Goal: Information Seeking & Learning: Find contact information

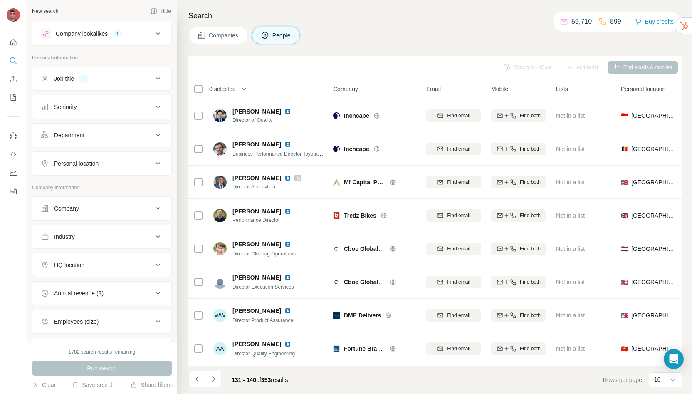
scroll to position [71, 0]
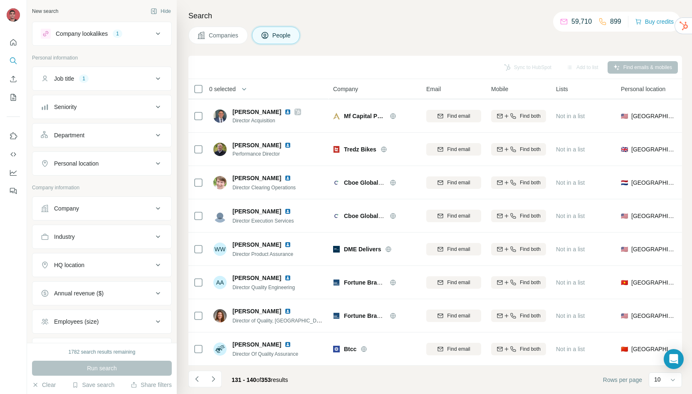
click at [371, 70] on div "Sync to HubSpot Add to list Find emails & mobiles" at bounding box center [434, 67] width 485 height 15
click at [207, 377] on button "Navigate to next page" at bounding box center [213, 378] width 17 height 17
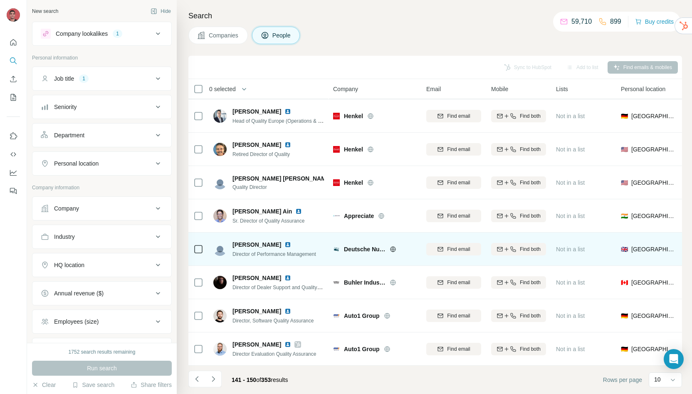
click at [284, 241] on img at bounding box center [287, 244] width 7 height 7
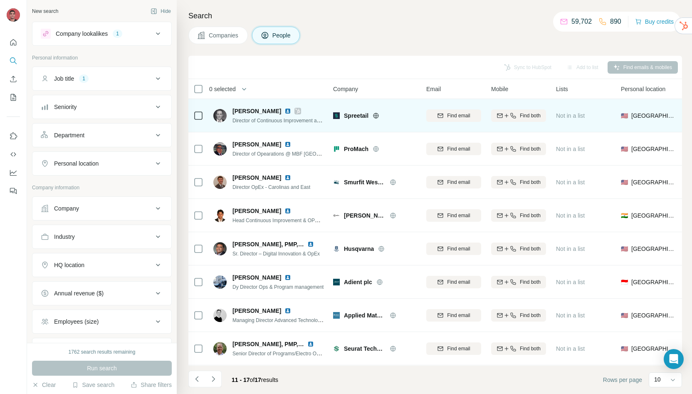
click at [284, 111] on img at bounding box center [287, 111] width 7 height 7
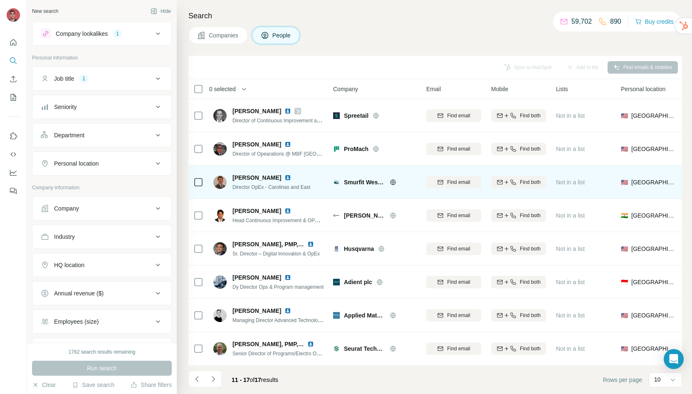
click at [291, 179] on img at bounding box center [287, 177] width 7 height 7
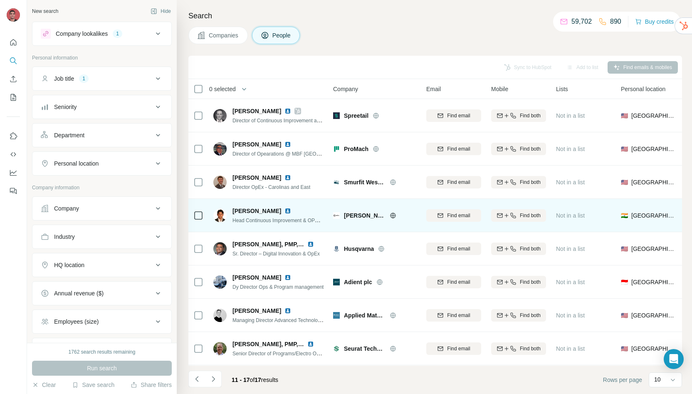
click at [284, 212] on img at bounding box center [287, 210] width 7 height 7
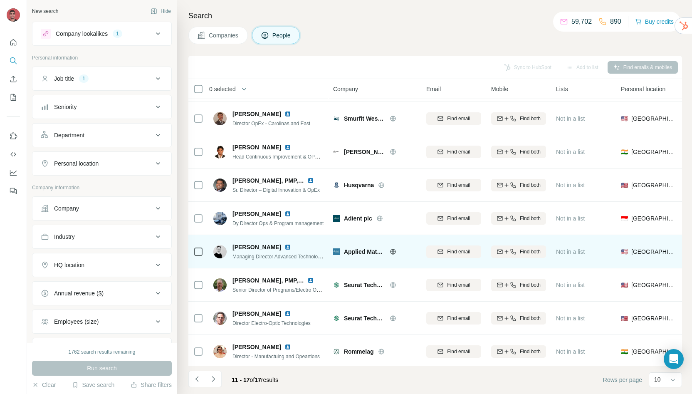
scroll to position [64, 0]
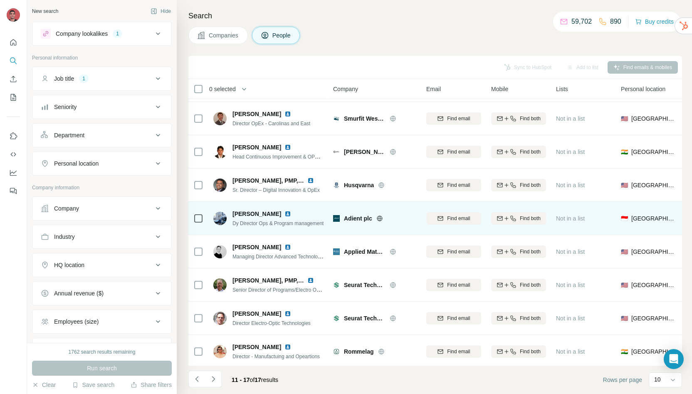
click at [284, 213] on img at bounding box center [287, 213] width 7 height 7
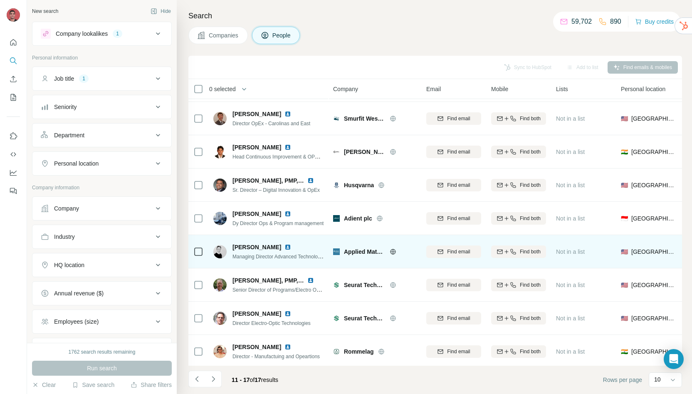
scroll to position [71, 0]
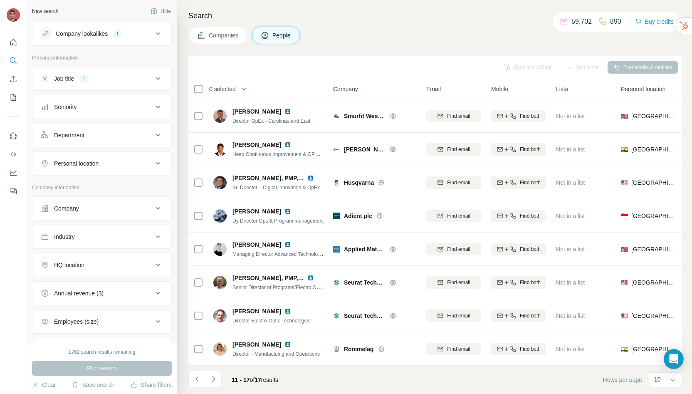
click at [214, 381] on icon "Navigate to next page" at bounding box center [213, 379] width 8 height 8
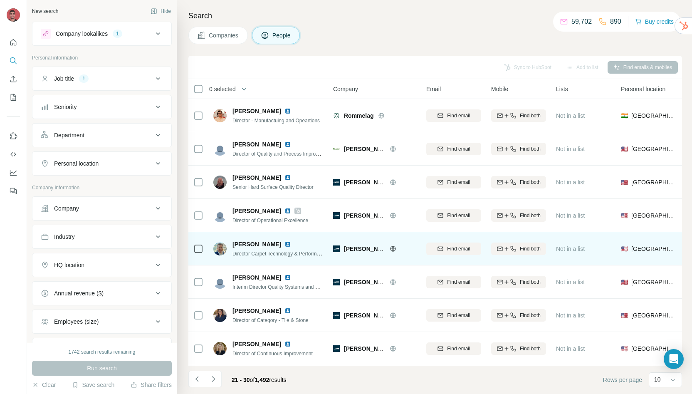
scroll to position [2, 0]
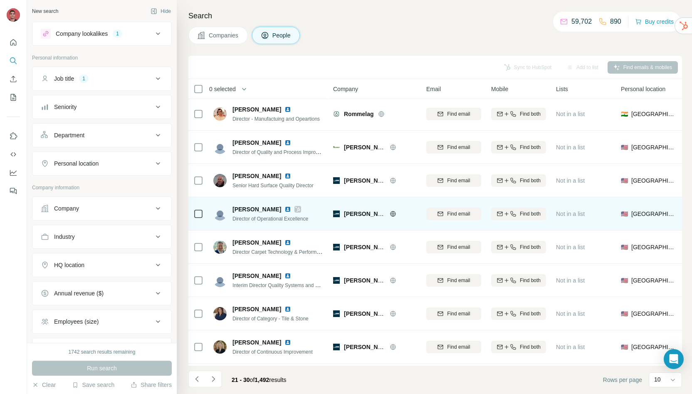
click at [284, 207] on img at bounding box center [287, 209] width 7 height 7
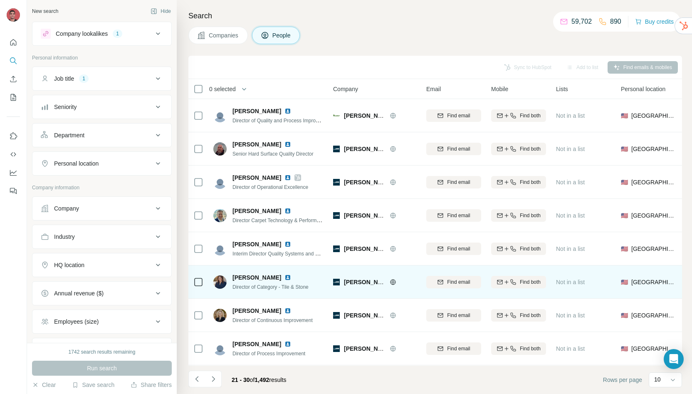
scroll to position [71, 0]
click at [284, 274] on img at bounding box center [287, 277] width 7 height 7
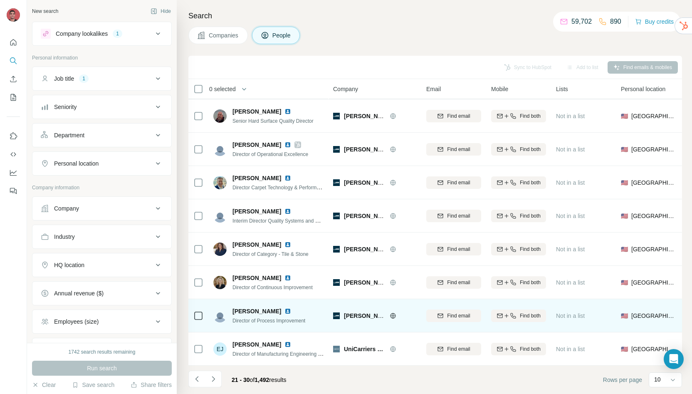
click at [284, 308] on img at bounding box center [287, 311] width 7 height 7
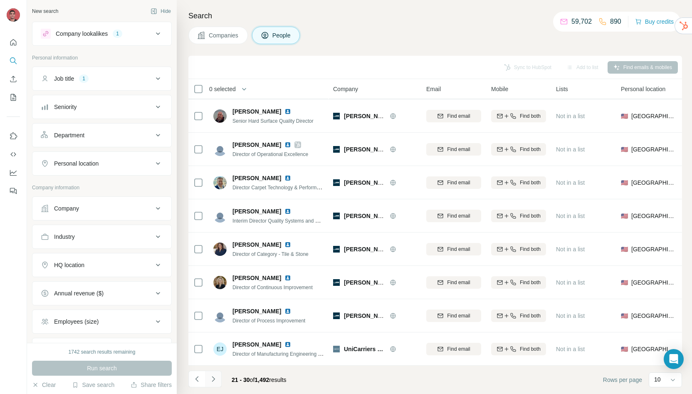
click at [216, 382] on icon "Navigate to next page" at bounding box center [213, 379] width 8 height 8
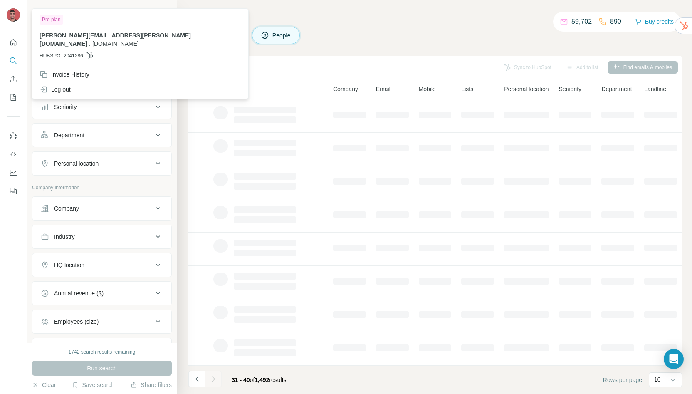
click at [398, 34] on div "Companies People" at bounding box center [435, 35] width 494 height 17
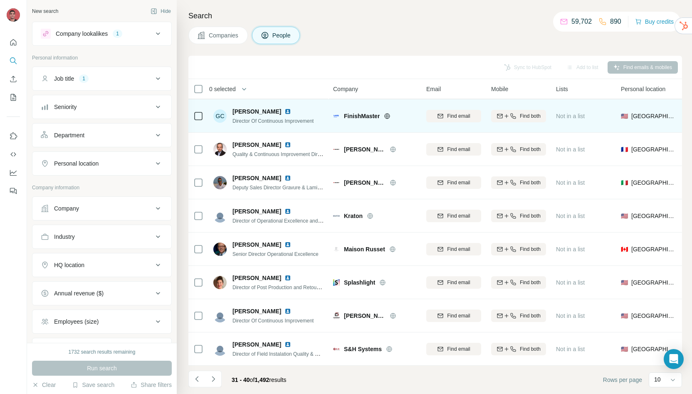
click at [284, 108] on img at bounding box center [287, 111] width 7 height 7
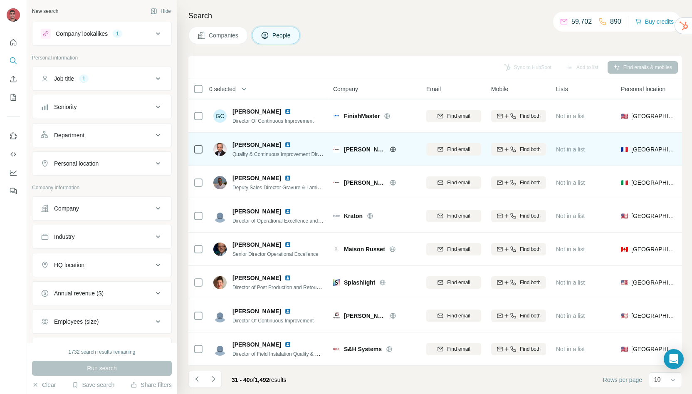
click at [284, 141] on img at bounding box center [287, 144] width 7 height 7
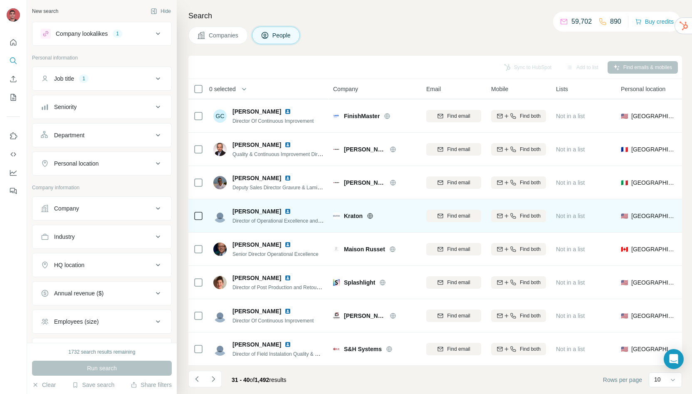
click at [284, 208] on img at bounding box center [287, 211] width 7 height 7
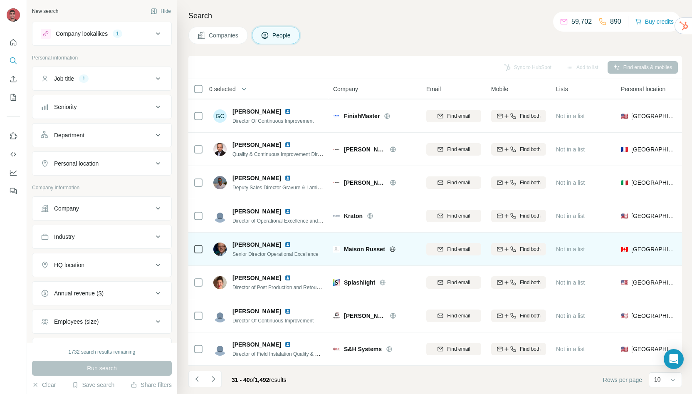
click at [284, 241] on img at bounding box center [287, 244] width 7 height 7
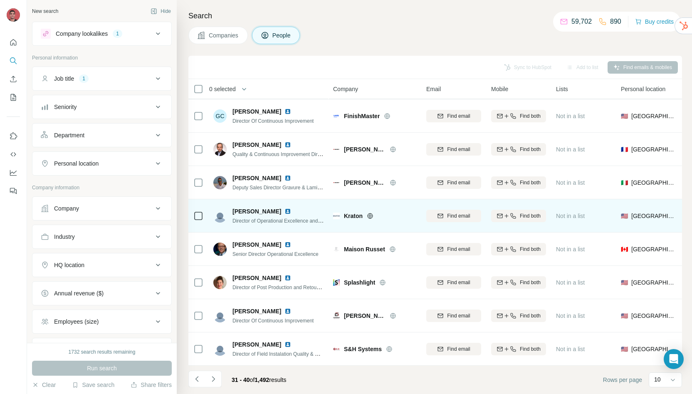
click at [284, 208] on img at bounding box center [287, 211] width 7 height 7
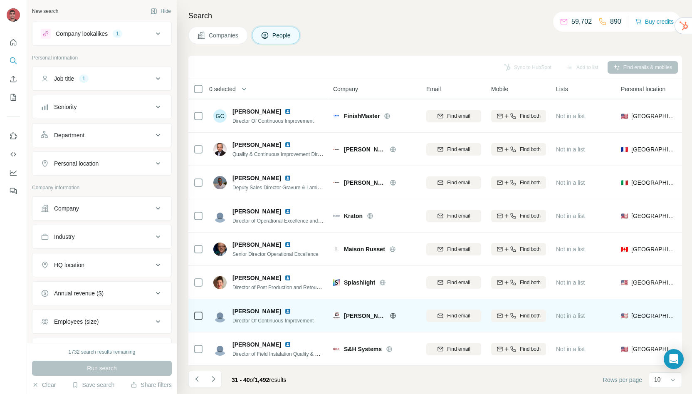
click at [284, 308] on img at bounding box center [287, 311] width 7 height 7
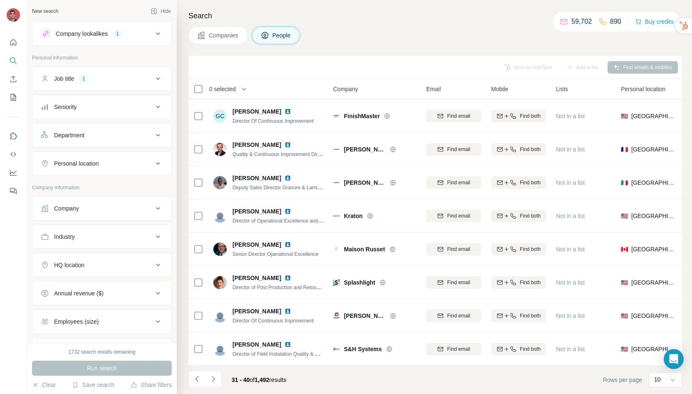
click at [217, 380] on button "Navigate to next page" at bounding box center [213, 378] width 17 height 17
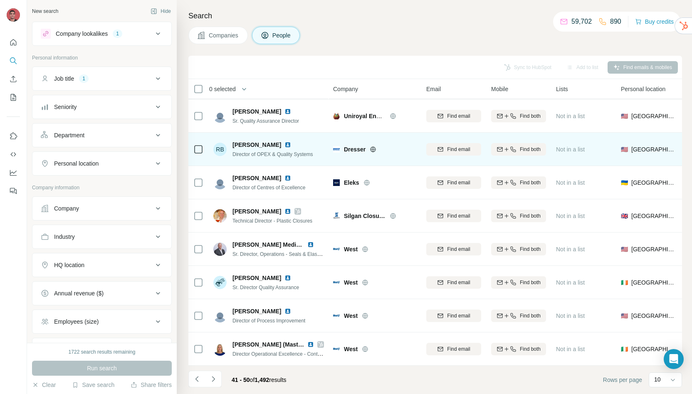
click at [286, 141] on img at bounding box center [287, 144] width 7 height 7
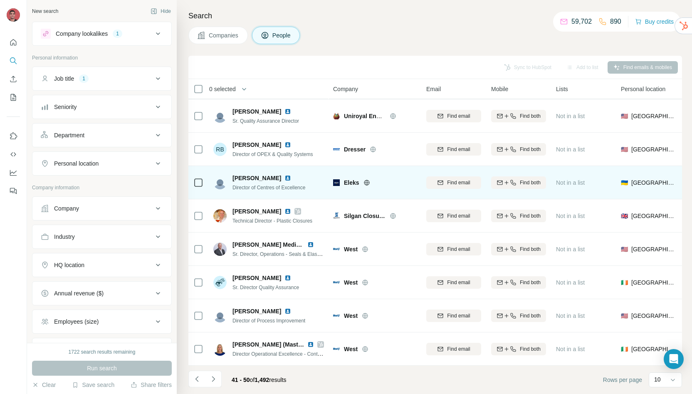
click at [284, 175] on img at bounding box center [287, 178] width 7 height 7
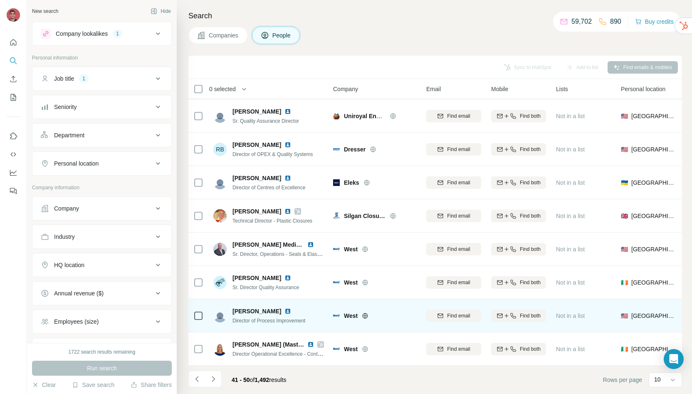
click at [284, 308] on img at bounding box center [287, 311] width 7 height 7
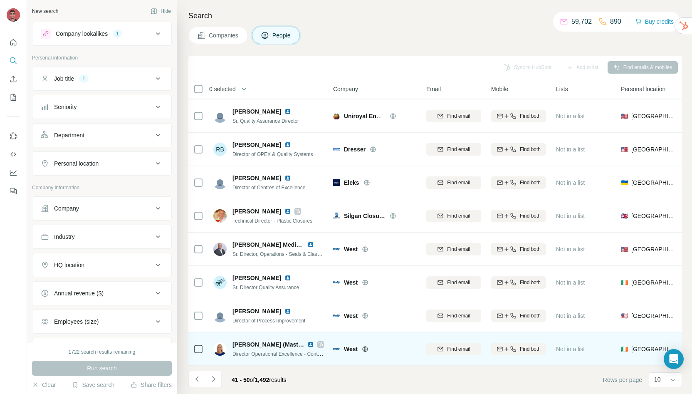
click at [309, 341] on img at bounding box center [310, 344] width 7 height 7
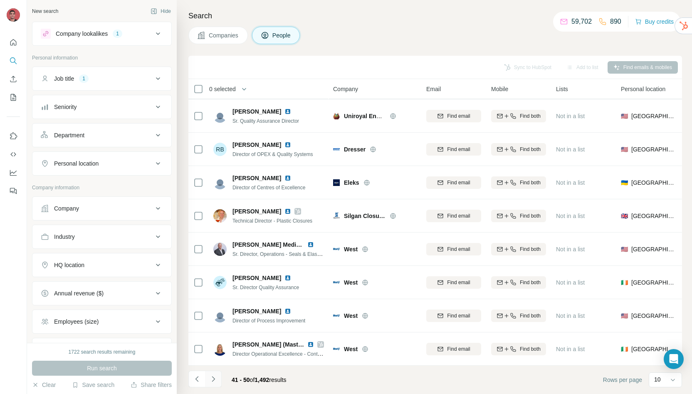
click at [219, 377] on button "Navigate to next page" at bounding box center [213, 378] width 17 height 17
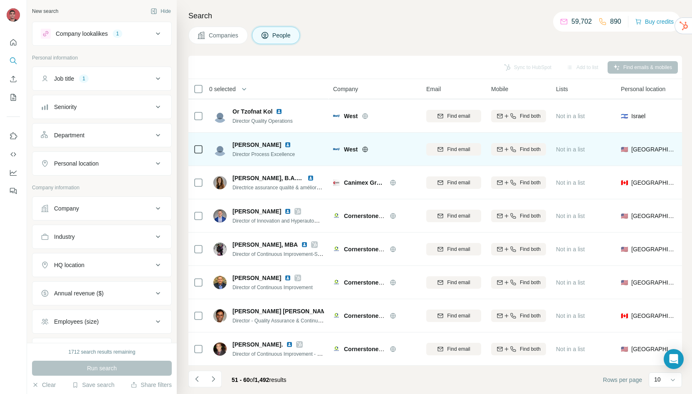
click at [284, 141] on img at bounding box center [287, 144] width 7 height 7
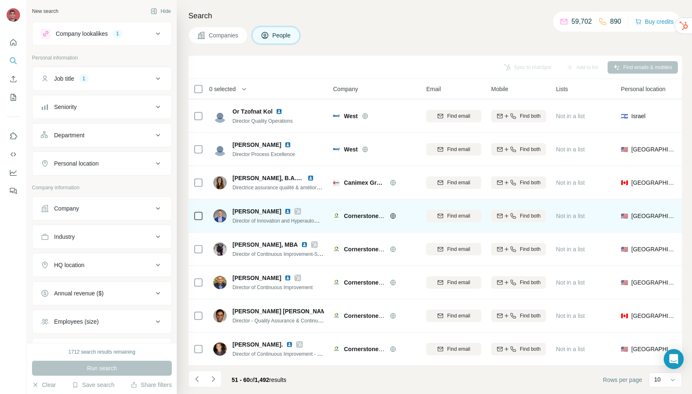
click at [286, 208] on img at bounding box center [287, 211] width 7 height 7
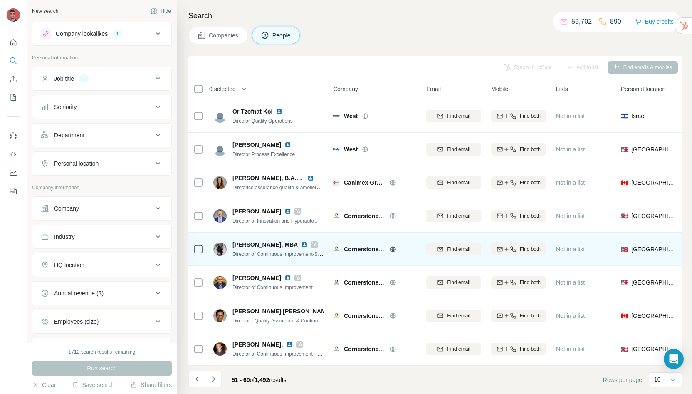
click at [301, 241] on img at bounding box center [304, 244] width 7 height 7
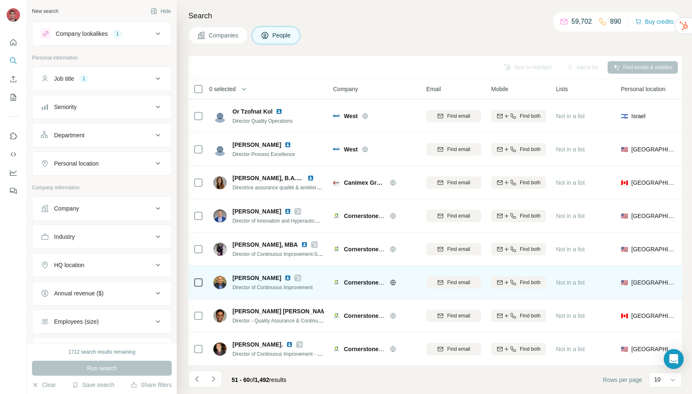
click at [284, 274] on img at bounding box center [287, 277] width 7 height 7
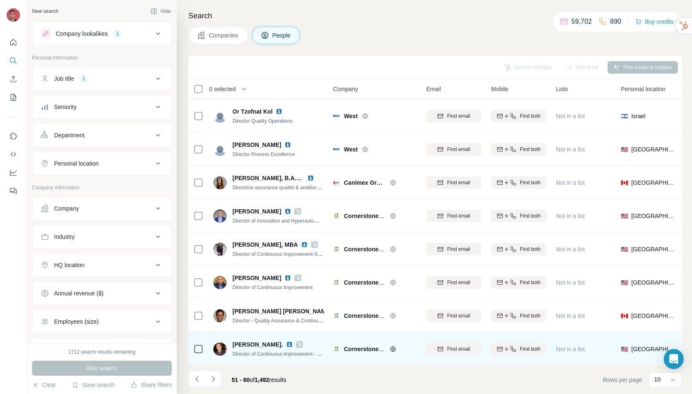
click at [286, 341] on img at bounding box center [289, 344] width 7 height 7
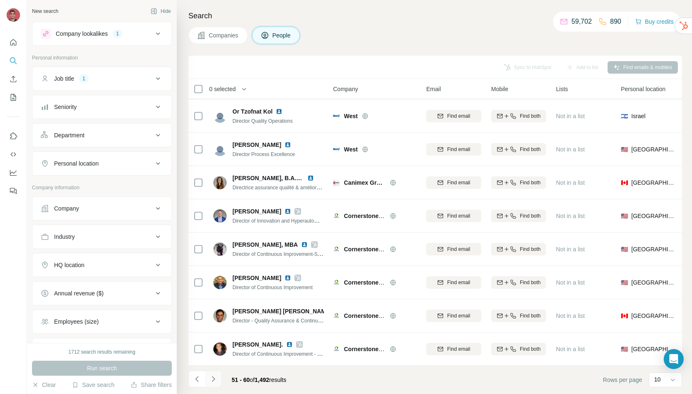
click at [216, 377] on icon "Navigate to next page" at bounding box center [213, 379] width 8 height 8
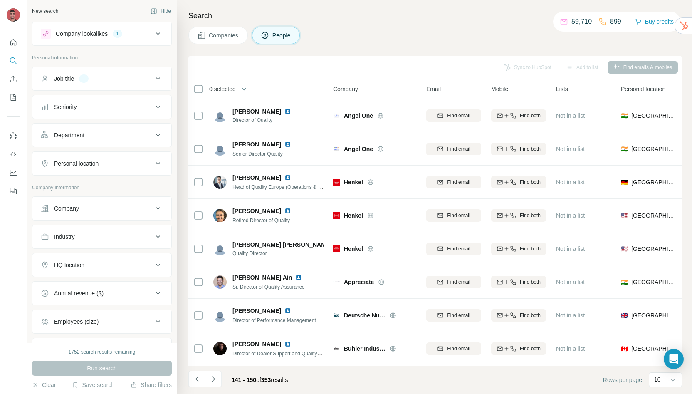
scroll to position [71, 0]
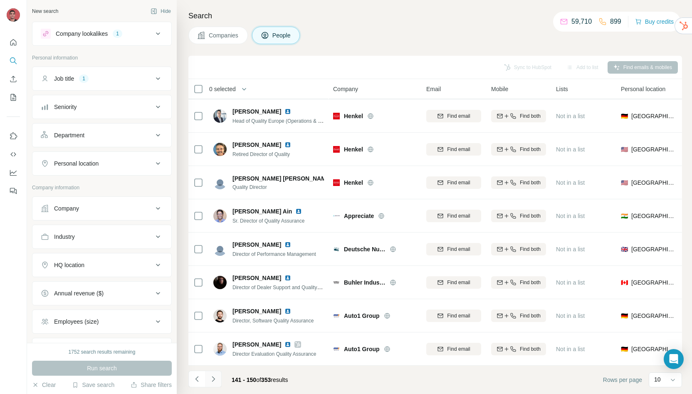
click at [213, 381] on icon "Navigate to next page" at bounding box center [213, 379] width 8 height 8
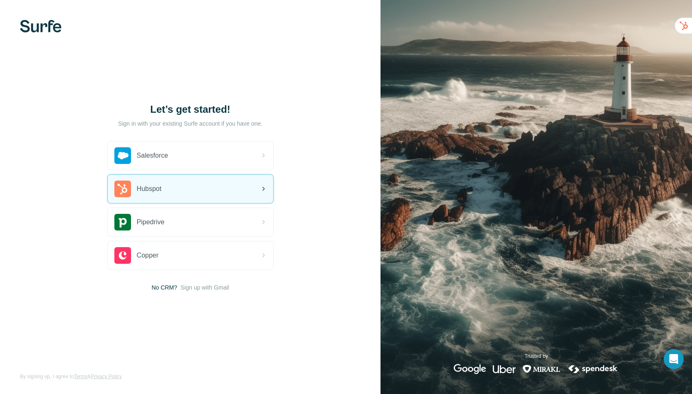
click at [168, 197] on div "Hubspot" at bounding box center [190, 189] width 165 height 28
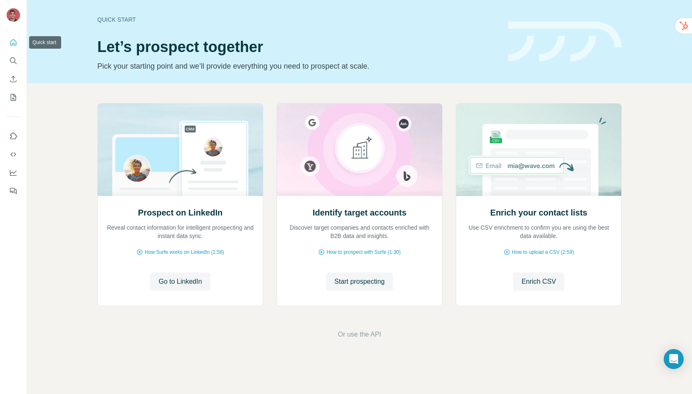
click at [14, 44] on icon "Quick start" at bounding box center [13, 42] width 8 height 8
